Goal: Find specific page/section: Find specific page/section

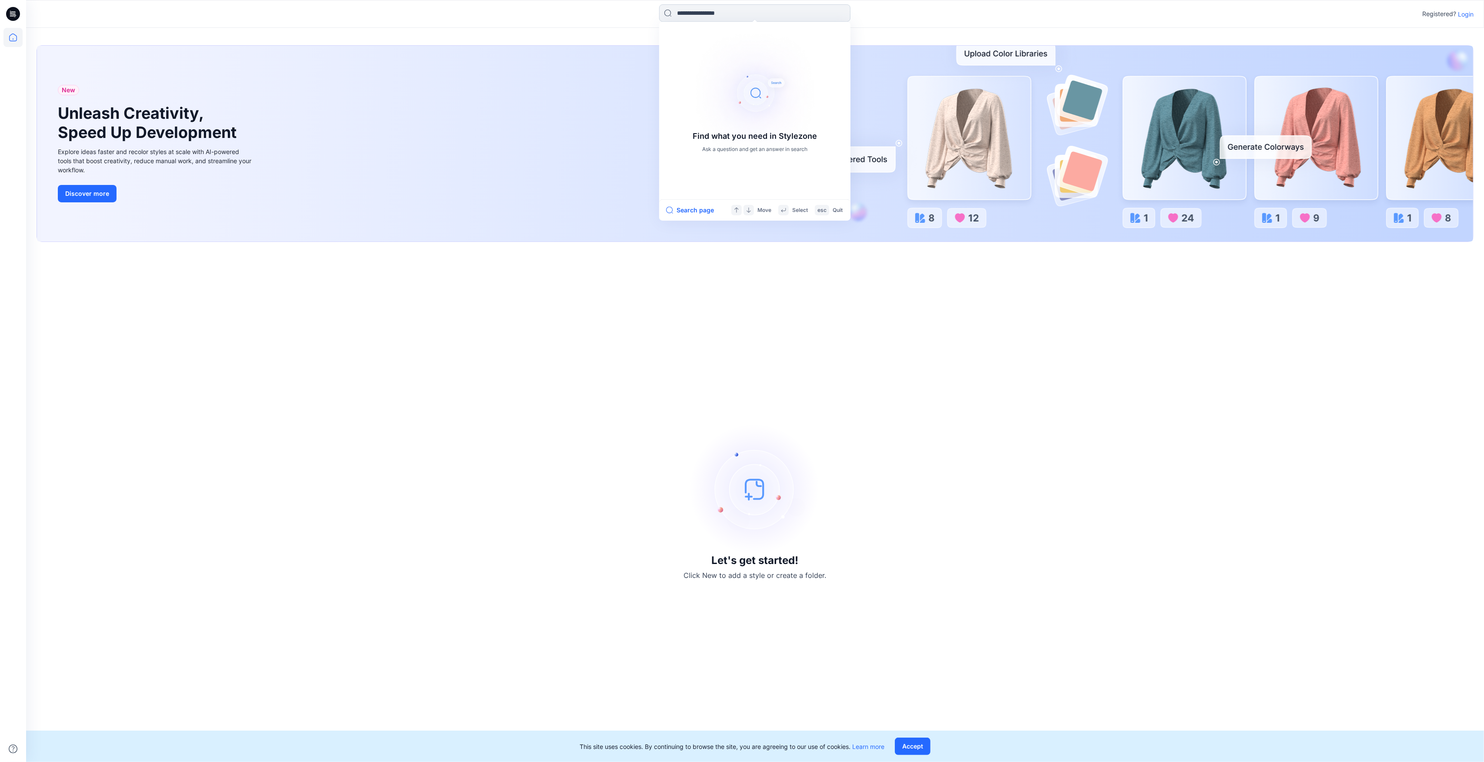
drag, startPoint x: 833, startPoint y: 8, endPoint x: 825, endPoint y: 8, distance: 7.4
drag, startPoint x: 825, startPoint y: 8, endPoint x: 709, endPoint y: 328, distance: 340.1
click at [709, 328] on div "Let's get started! Click New to add a style or create a folder." at bounding box center [755, 501] width 1437 height 499
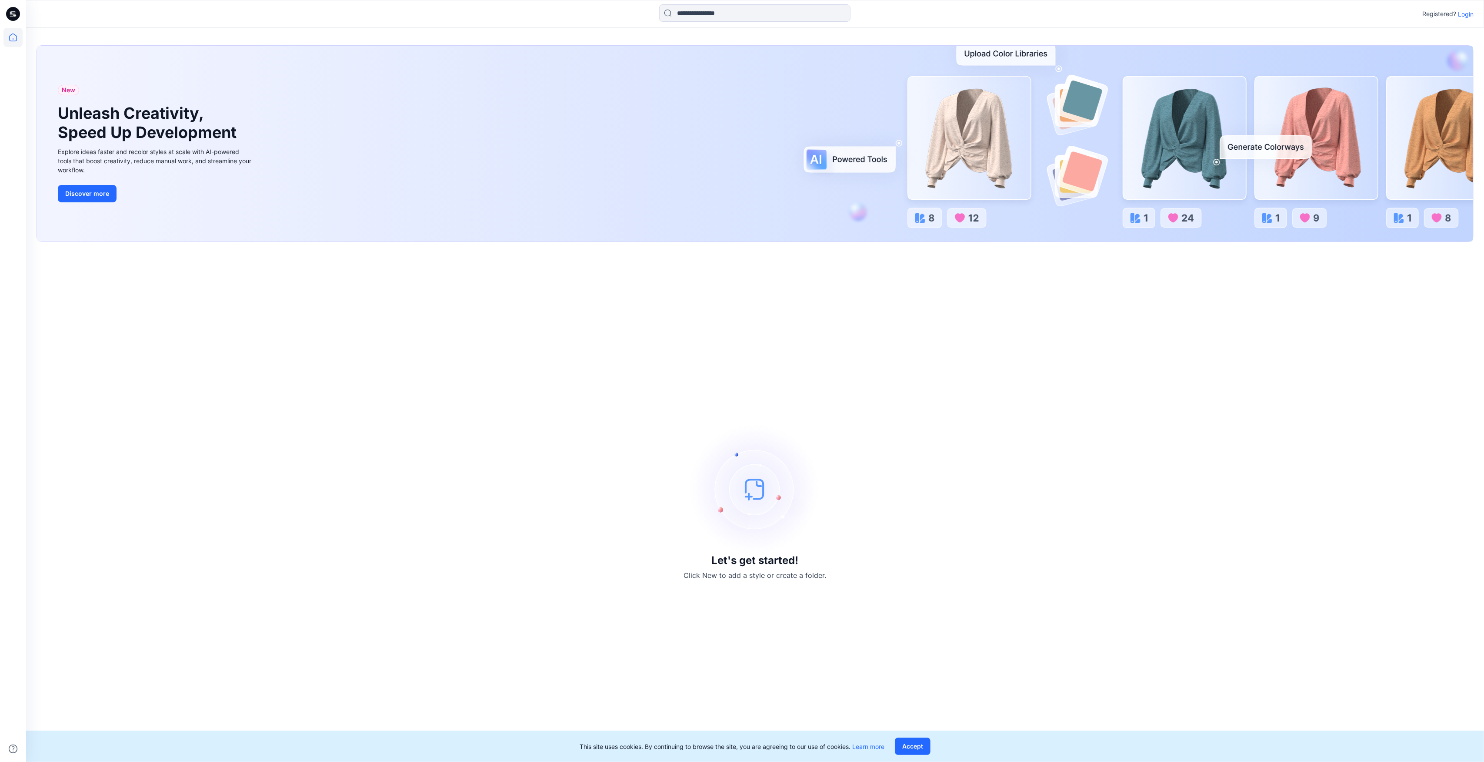
click at [1464, 13] on p "Login" at bounding box center [1466, 14] width 16 height 9
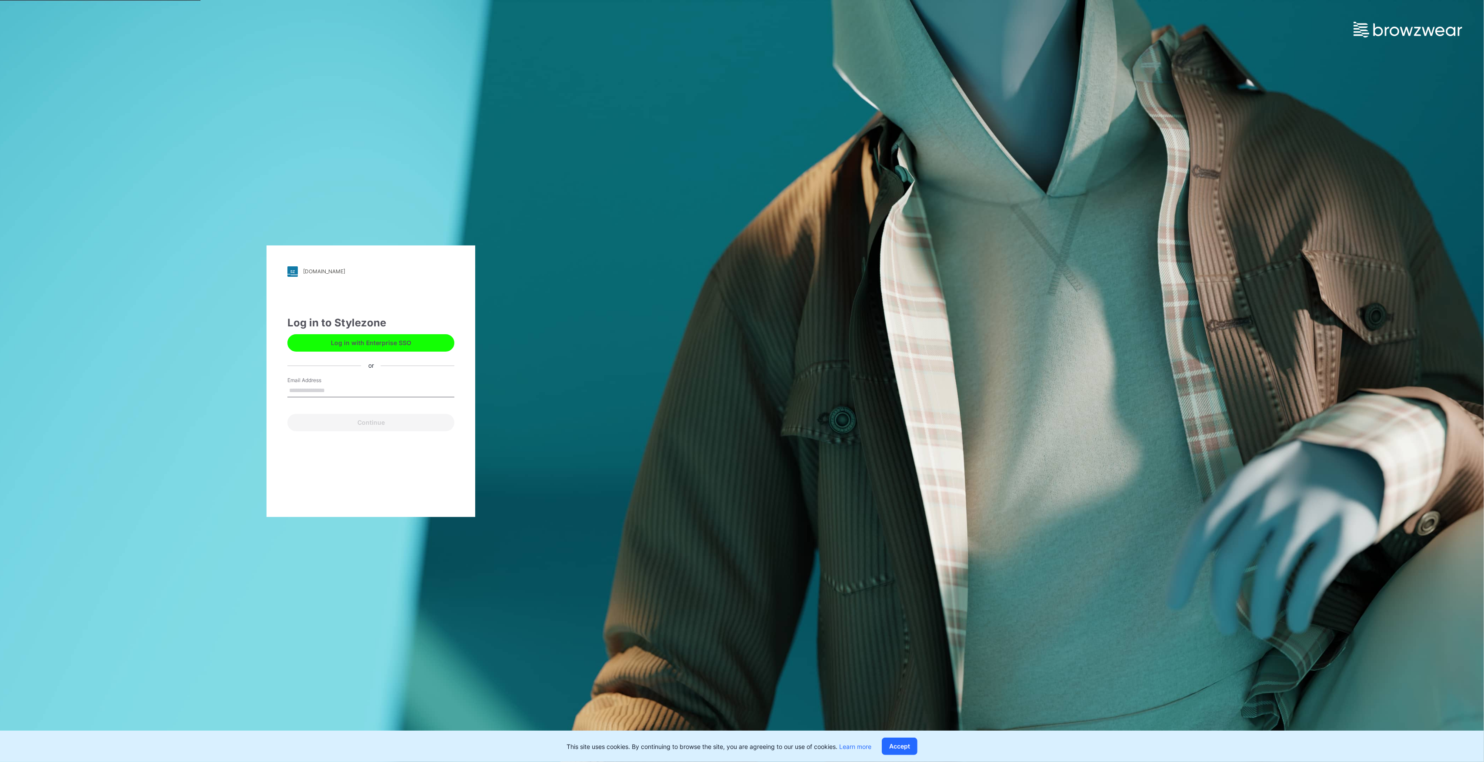
click at [358, 386] on input "Email Address" at bounding box center [370, 390] width 167 height 13
type input "**********"
click at [374, 419] on button "Continue" at bounding box center [370, 422] width 167 height 17
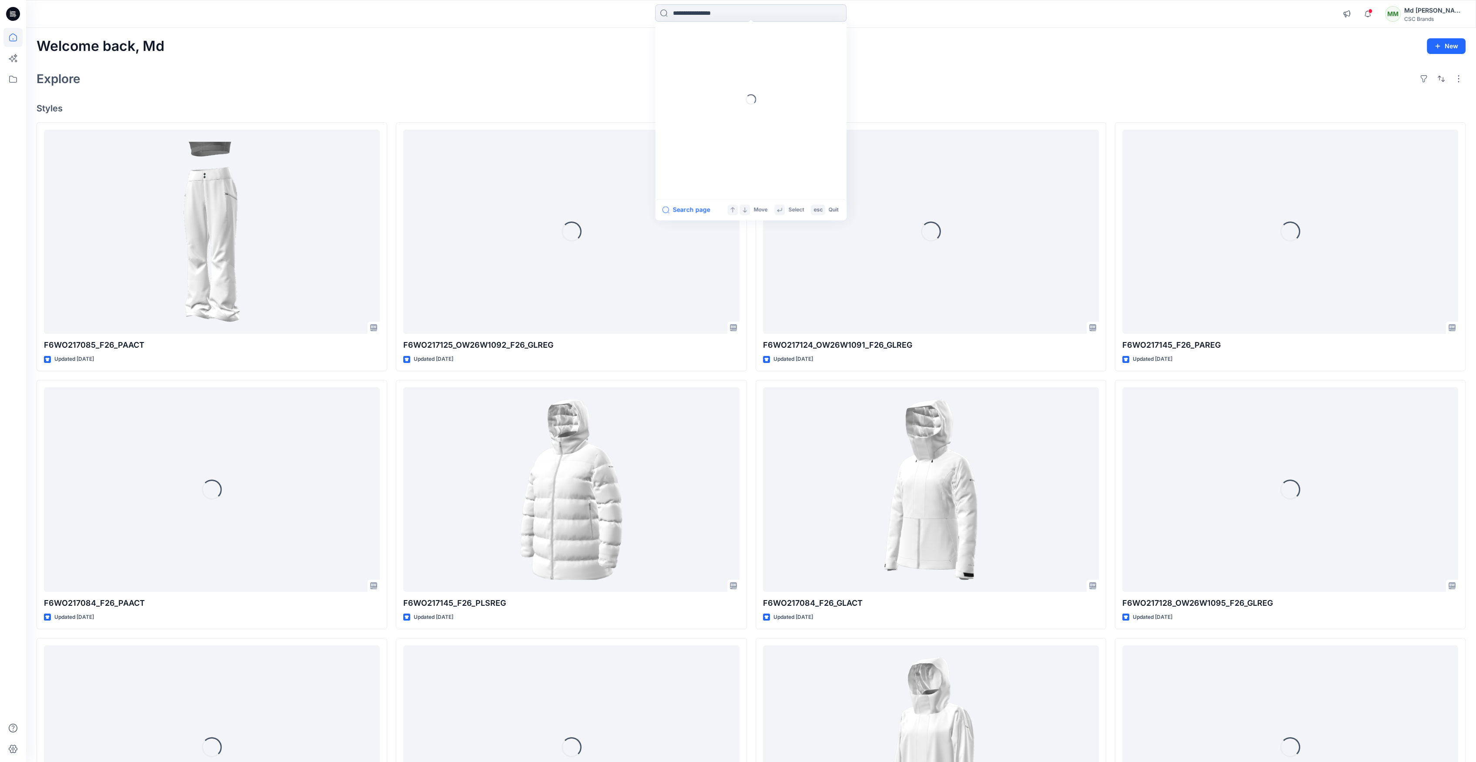
click at [754, 10] on input at bounding box center [750, 12] width 191 height 17
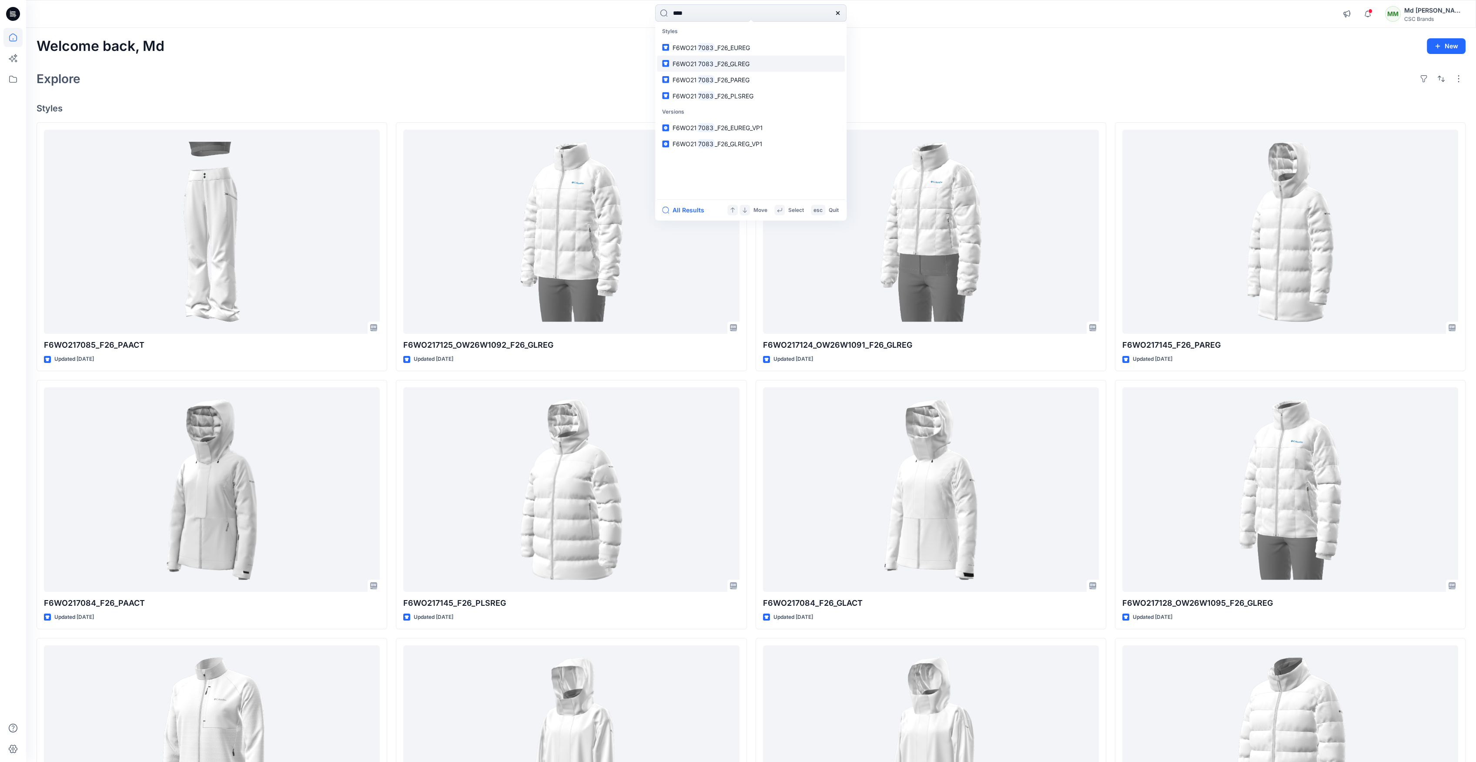
type input "****"
click at [720, 64] on span "_F26_GLREG" at bounding box center [732, 63] width 35 height 7
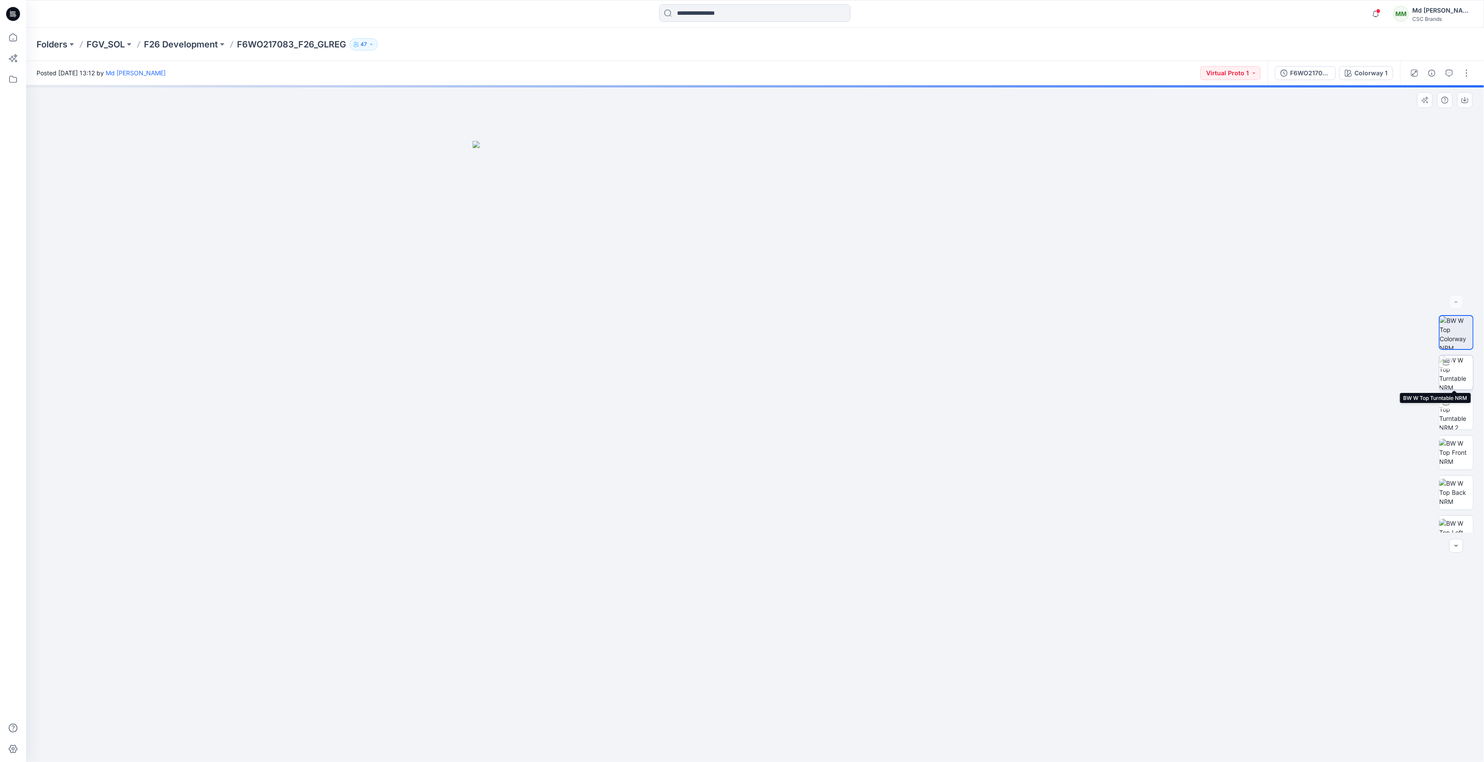
click at [1454, 376] on img at bounding box center [1457, 372] width 34 height 34
drag, startPoint x: 756, startPoint y: 751, endPoint x: 773, endPoint y: 748, distance: 17.2
click at [773, 748] on icon at bounding box center [756, 735] width 263 height 33
drag, startPoint x: 775, startPoint y: 748, endPoint x: 792, endPoint y: 748, distance: 17.8
click at [792, 748] on icon at bounding box center [756, 735] width 263 height 33
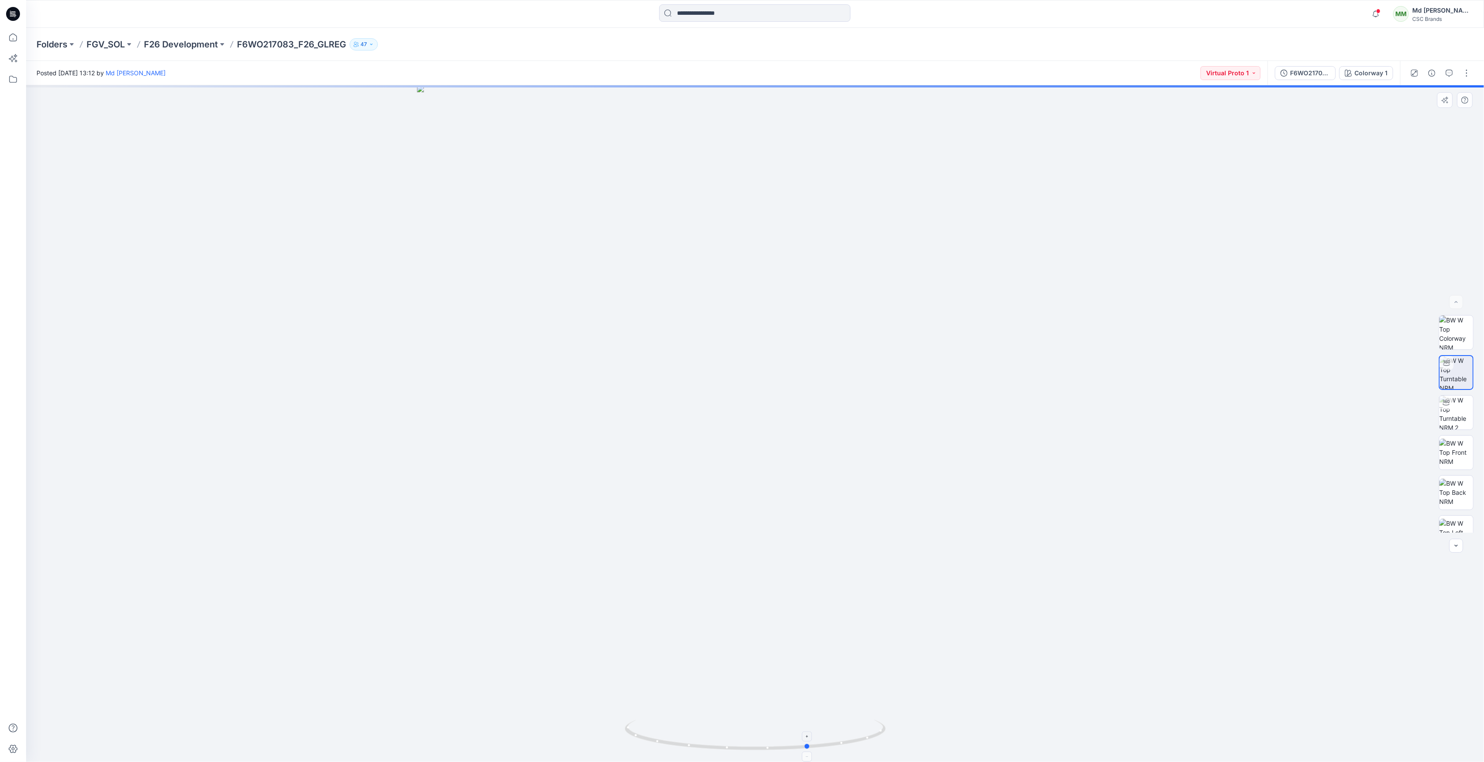
drag, startPoint x: 792, startPoint y: 748, endPoint x: 816, endPoint y: 748, distance: 23.5
click at [816, 748] on icon at bounding box center [756, 735] width 263 height 33
drag, startPoint x: 816, startPoint y: 747, endPoint x: 747, endPoint y: 738, distance: 69.3
click at [747, 738] on icon at bounding box center [756, 735] width 263 height 33
drag, startPoint x: 745, startPoint y: 748, endPoint x: 765, endPoint y: 748, distance: 20.9
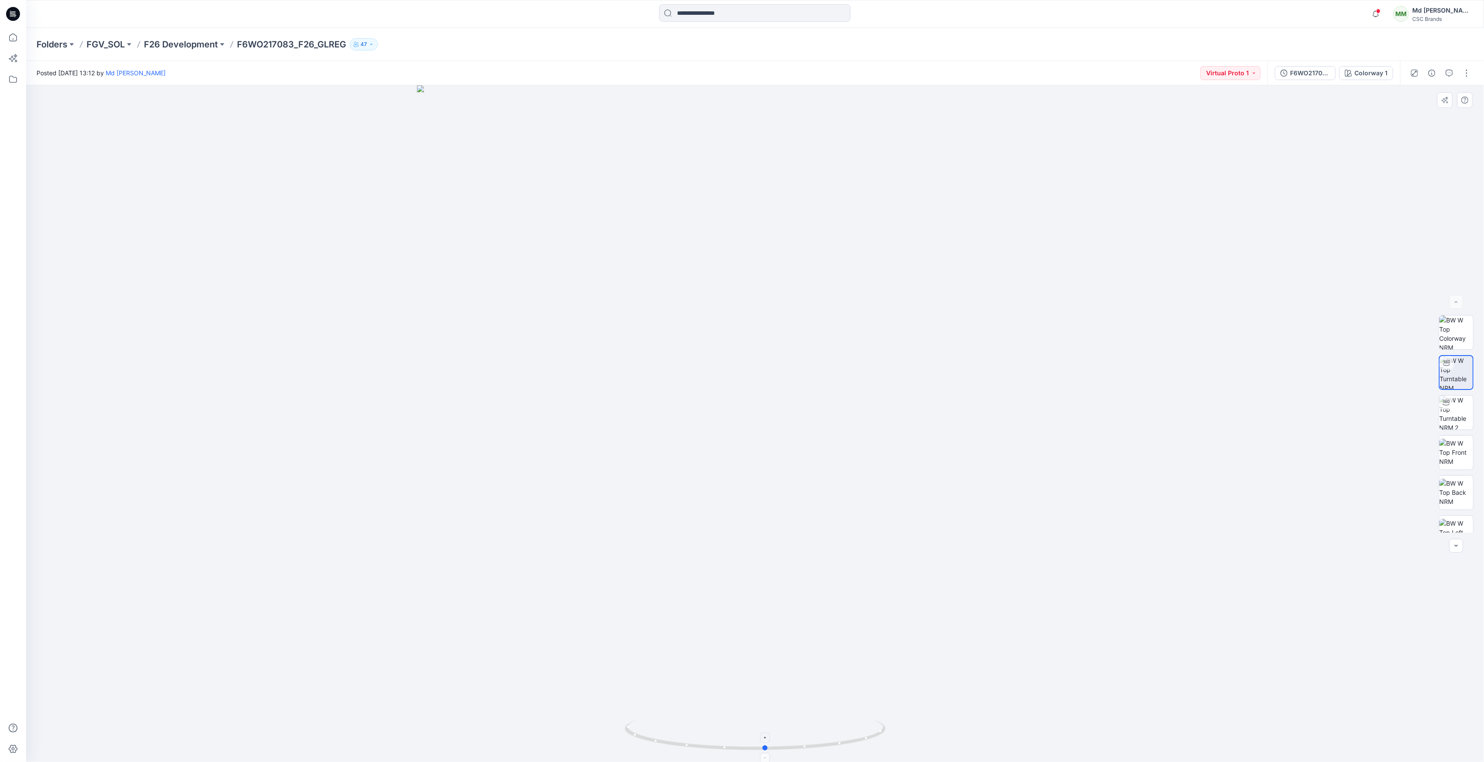
click at [765, 748] on circle at bounding box center [765, 747] width 5 height 5
drag, startPoint x: 766, startPoint y: 748, endPoint x: 789, endPoint y: 745, distance: 22.3
click at [789, 745] on circle at bounding box center [786, 747] width 5 height 5
drag, startPoint x: 789, startPoint y: 745, endPoint x: 825, endPoint y: 746, distance: 37.0
click at [825, 746] on icon at bounding box center [756, 735] width 263 height 33
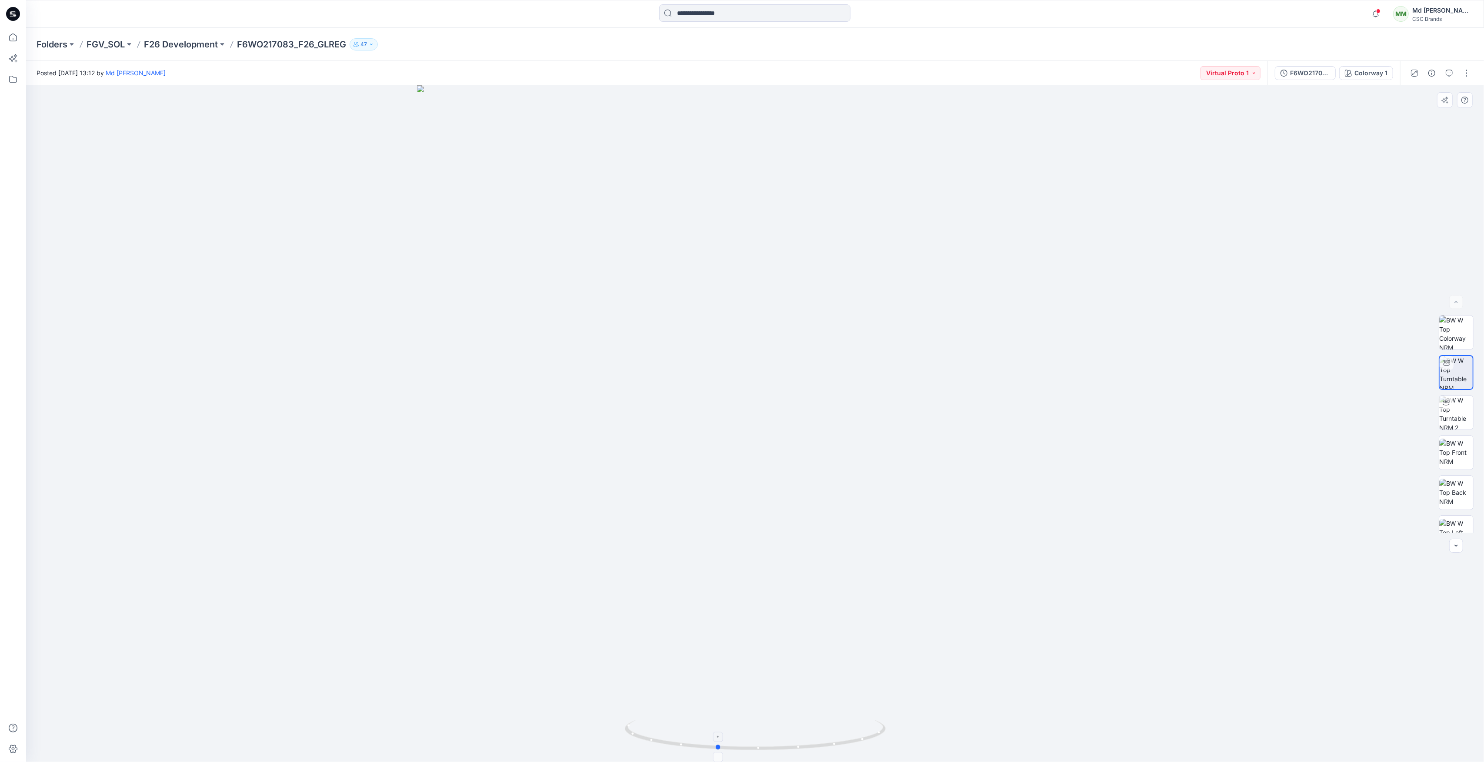
drag, startPoint x: 825, startPoint y: 746, endPoint x: 717, endPoint y: 737, distance: 107.9
click at [717, 737] on icon at bounding box center [756, 735] width 263 height 33
